Goal: Transaction & Acquisition: Purchase product/service

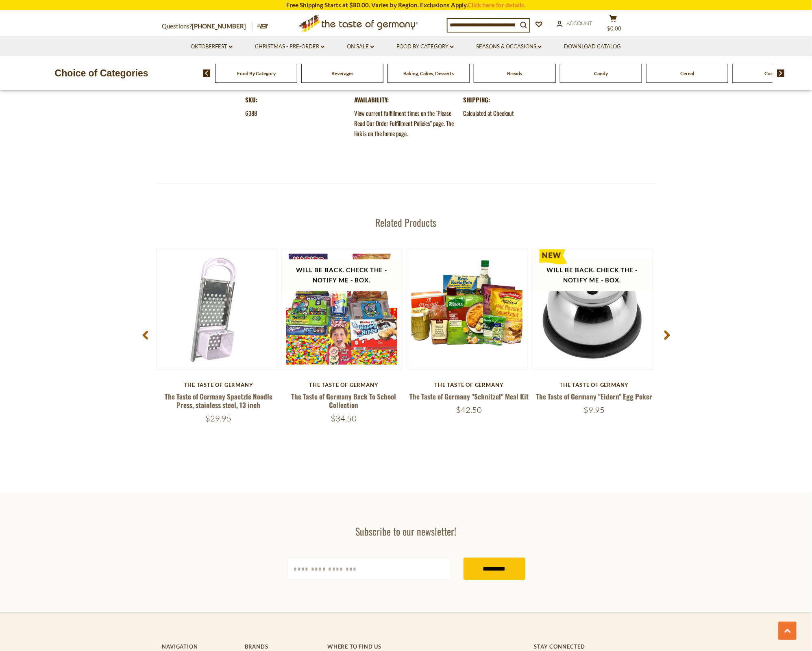
scroll to position [903, 0]
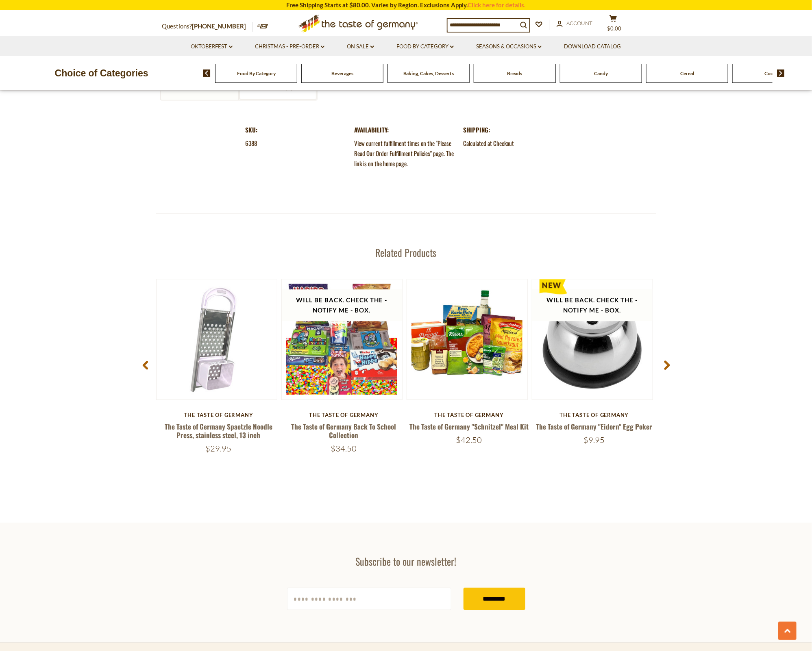
drag, startPoint x: 461, startPoint y: 17, endPoint x: 461, endPoint y: 21, distance: 4.1
click at [461, 21] on input at bounding box center [483, 24] width 70 height 11
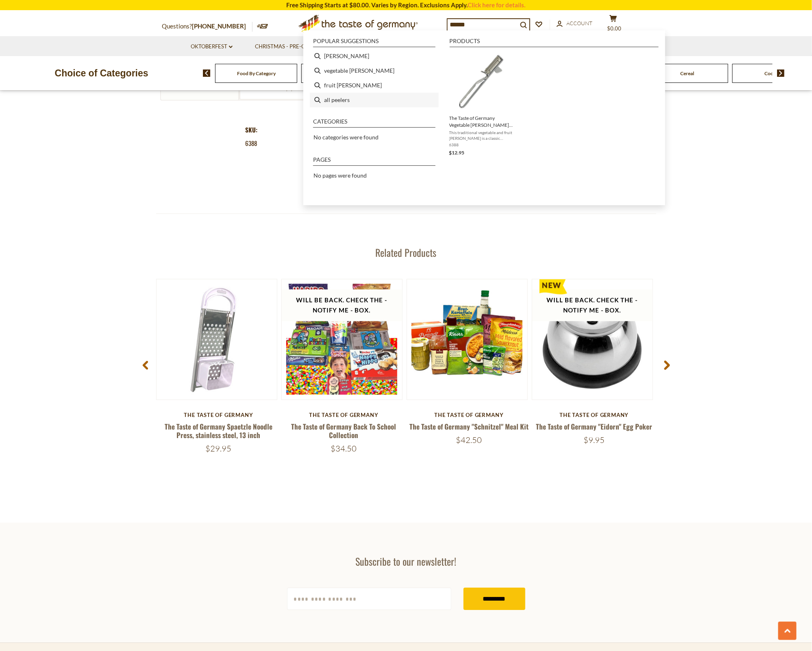
click at [333, 101] on li "all peelers" at bounding box center [374, 100] width 129 height 15
type input "**********"
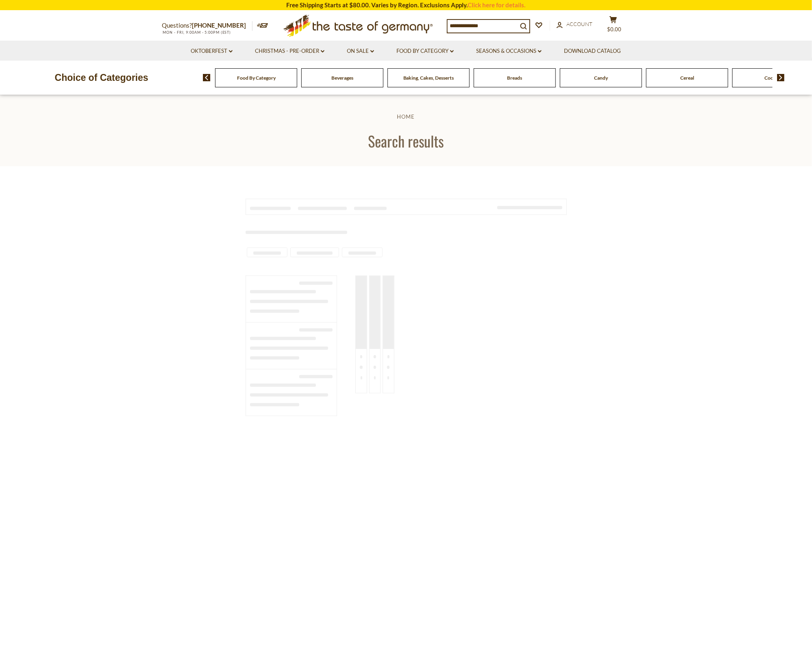
type input "**********"
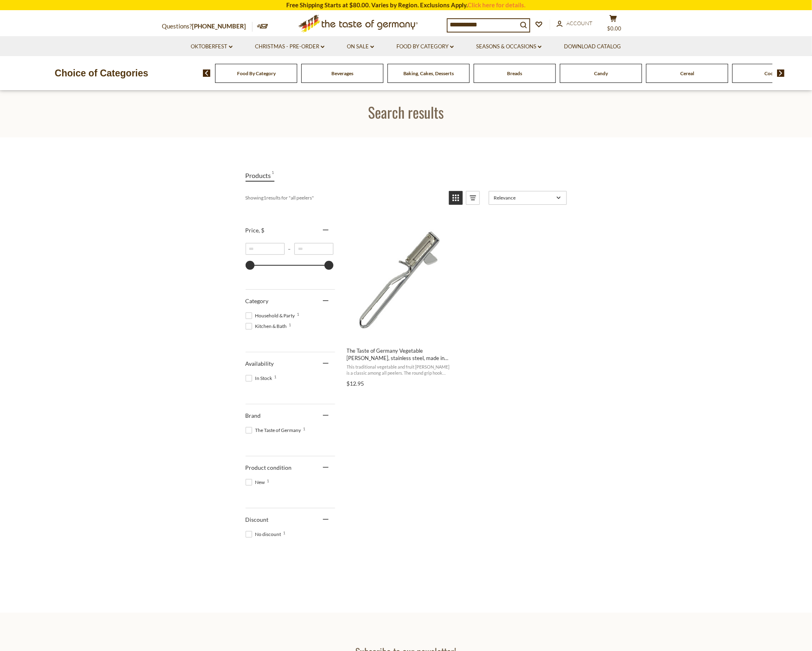
scroll to position [76, 0]
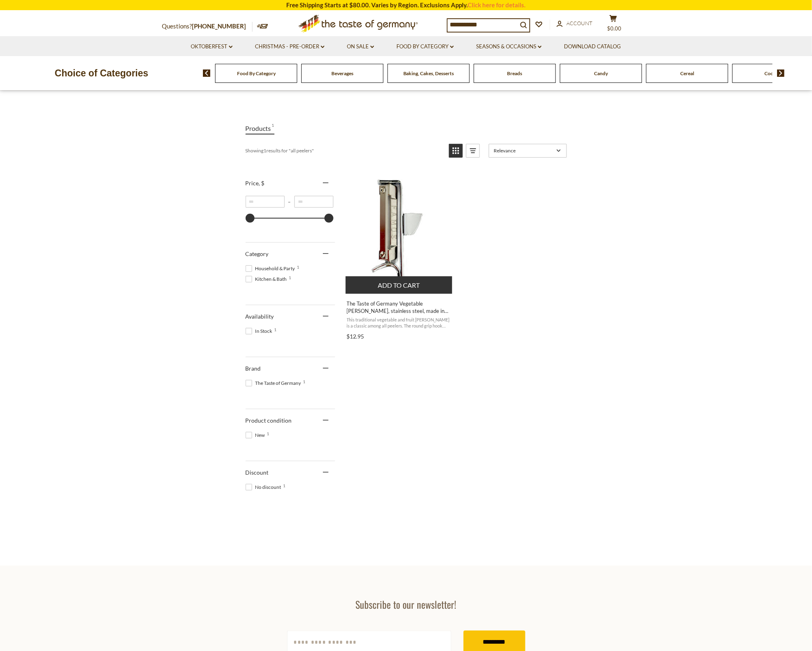
click at [388, 329] on span "This traditional vegetable and fruit peeler is a classic among all peelers. The…" at bounding box center [399, 323] width 105 height 13
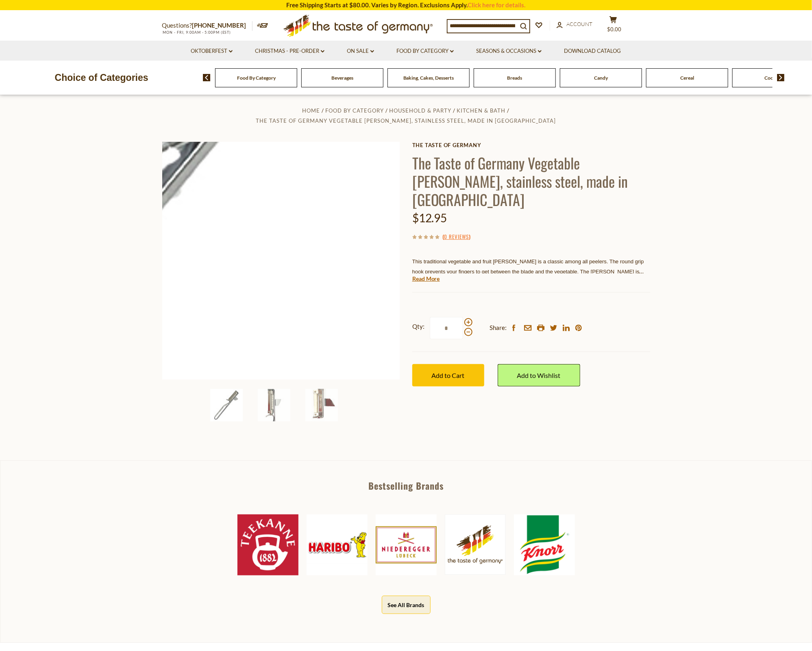
scroll to position [7, 0]
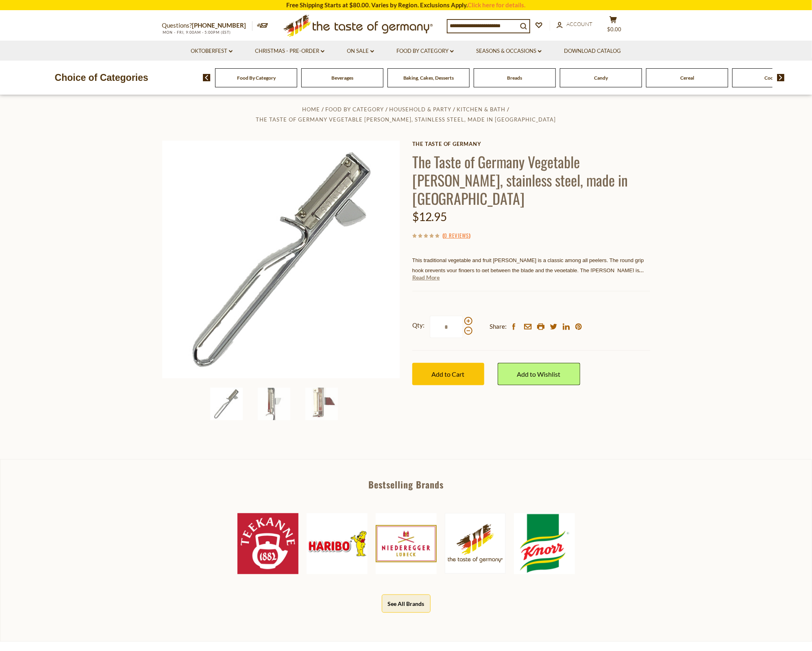
click at [427, 282] on link "Read More" at bounding box center [426, 278] width 28 height 8
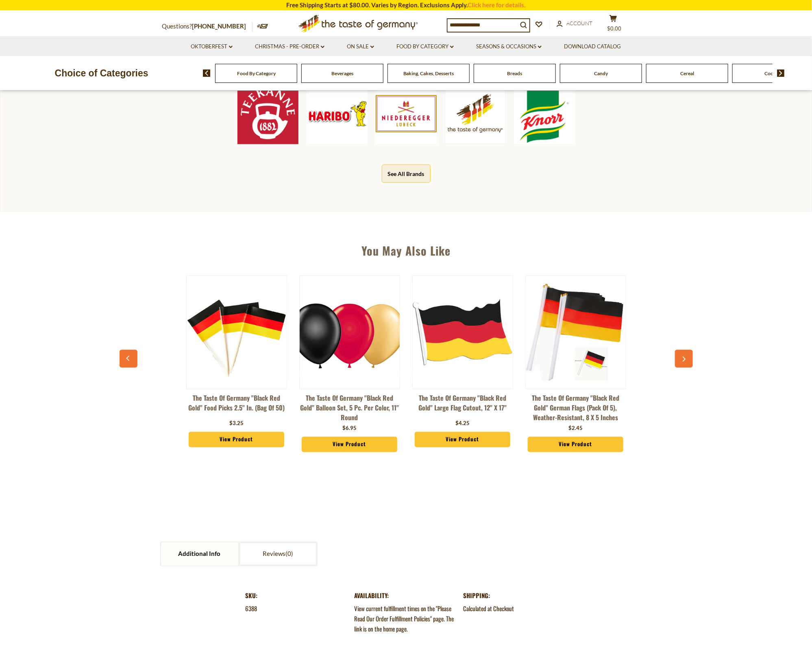
scroll to position [555, 0]
